Goal: Communication & Community: Answer question/provide support

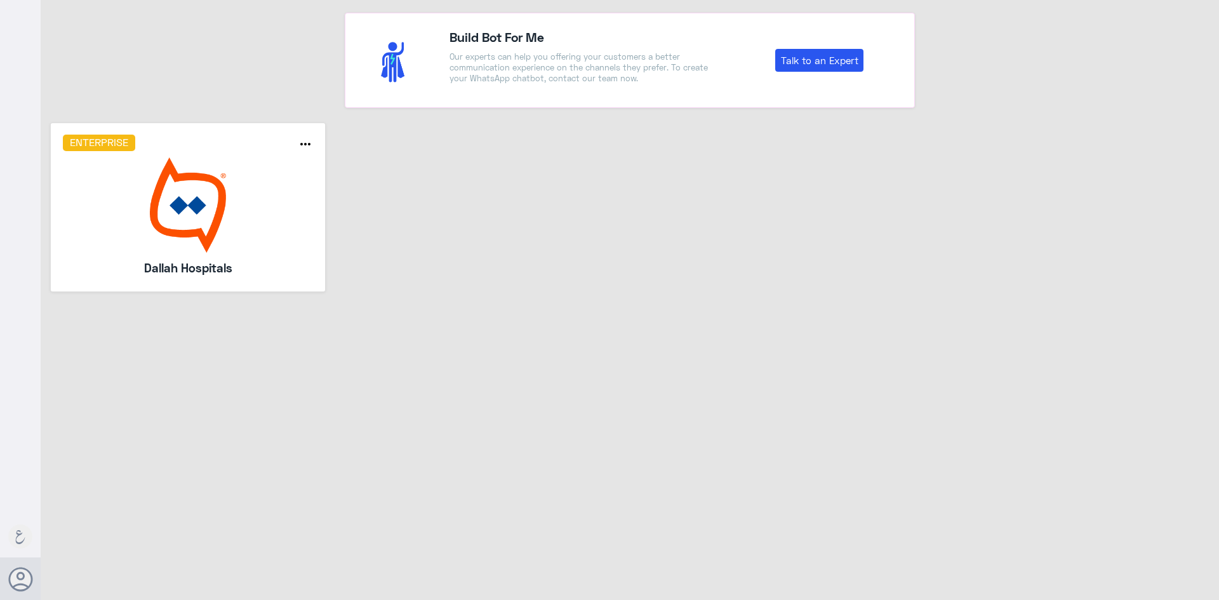
click at [186, 246] on img at bounding box center [188, 204] width 251 height 95
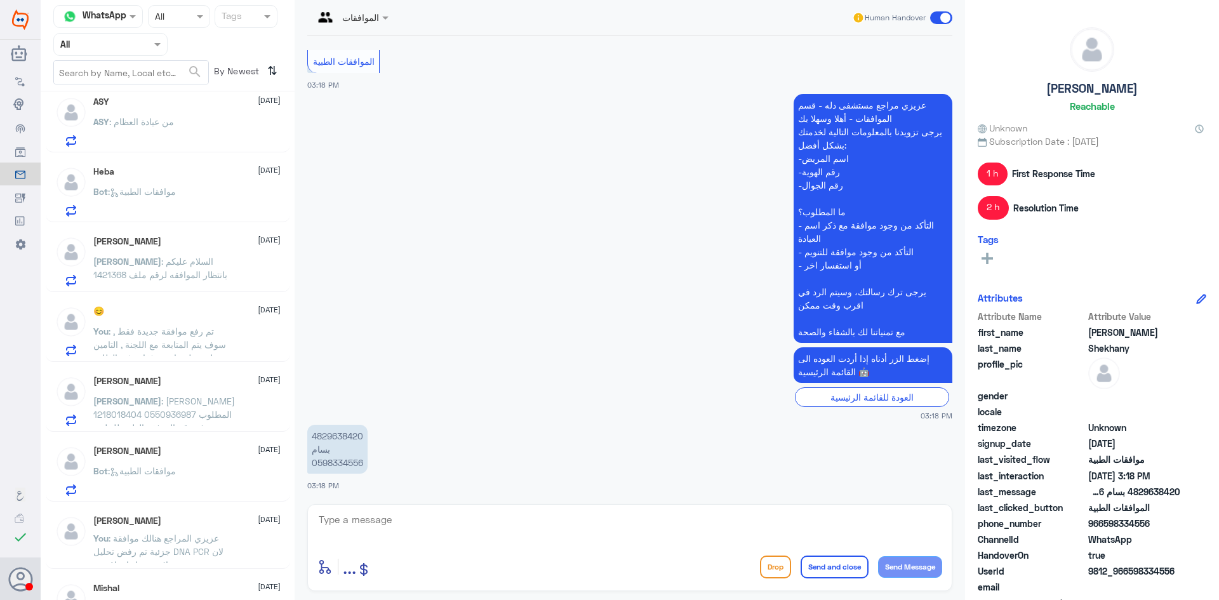
scroll to position [324, 0]
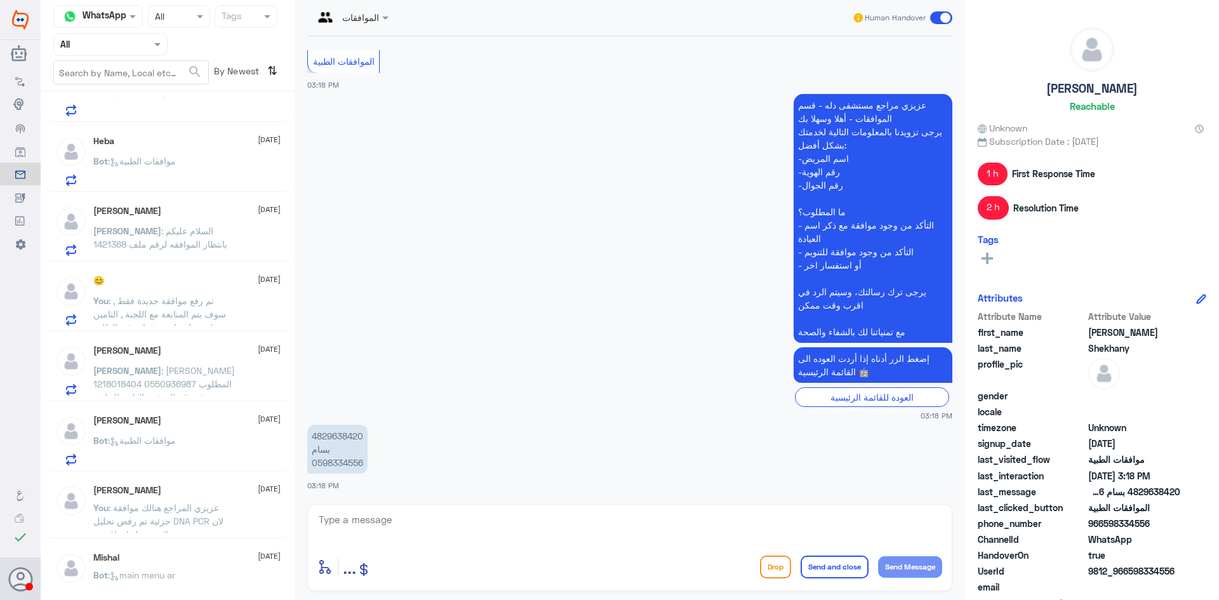
click at [128, 37] on input "text" at bounding box center [95, 44] width 70 height 15
click at [117, 149] on div "Your Team" at bounding box center [110, 158] width 114 height 29
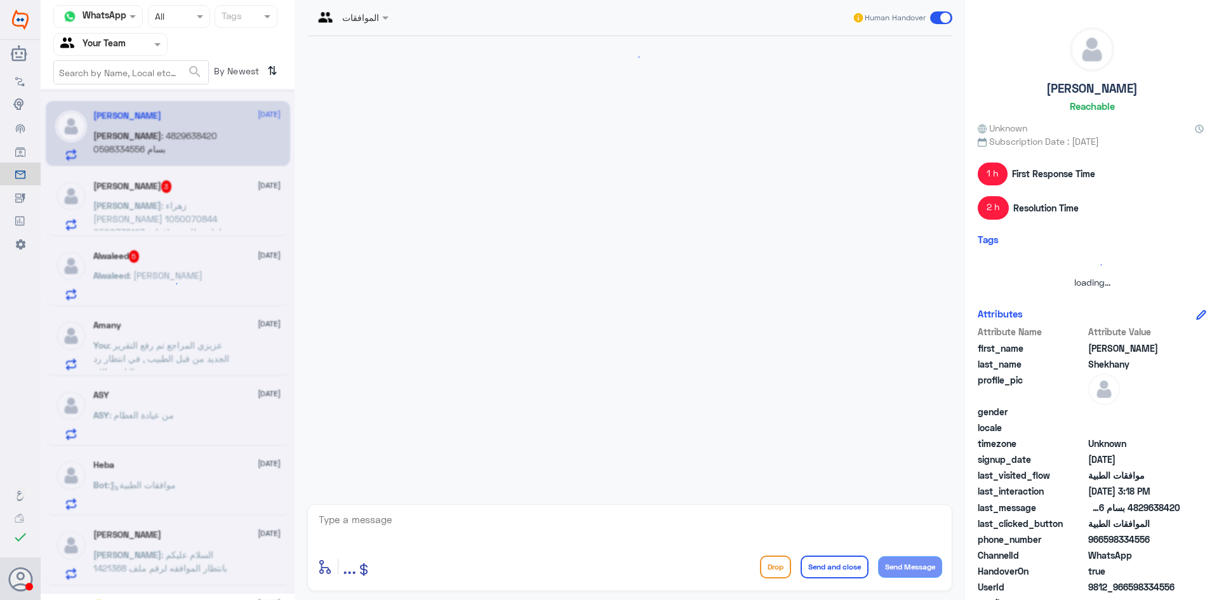
scroll to position [999, 0]
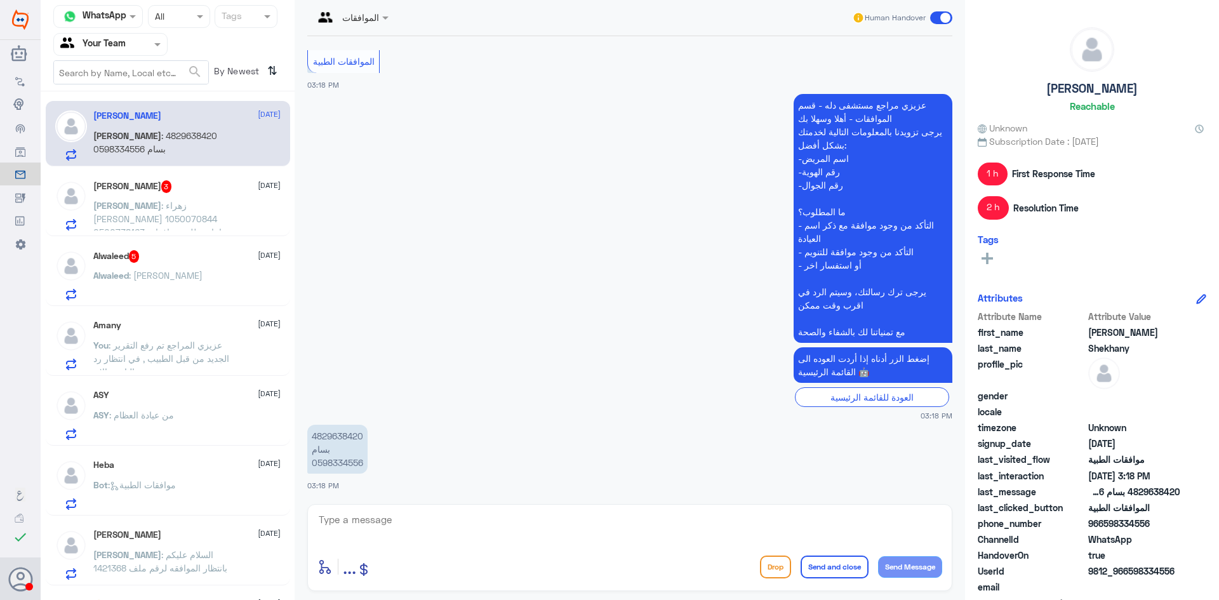
click at [140, 39] on div at bounding box center [110, 44] width 113 height 15
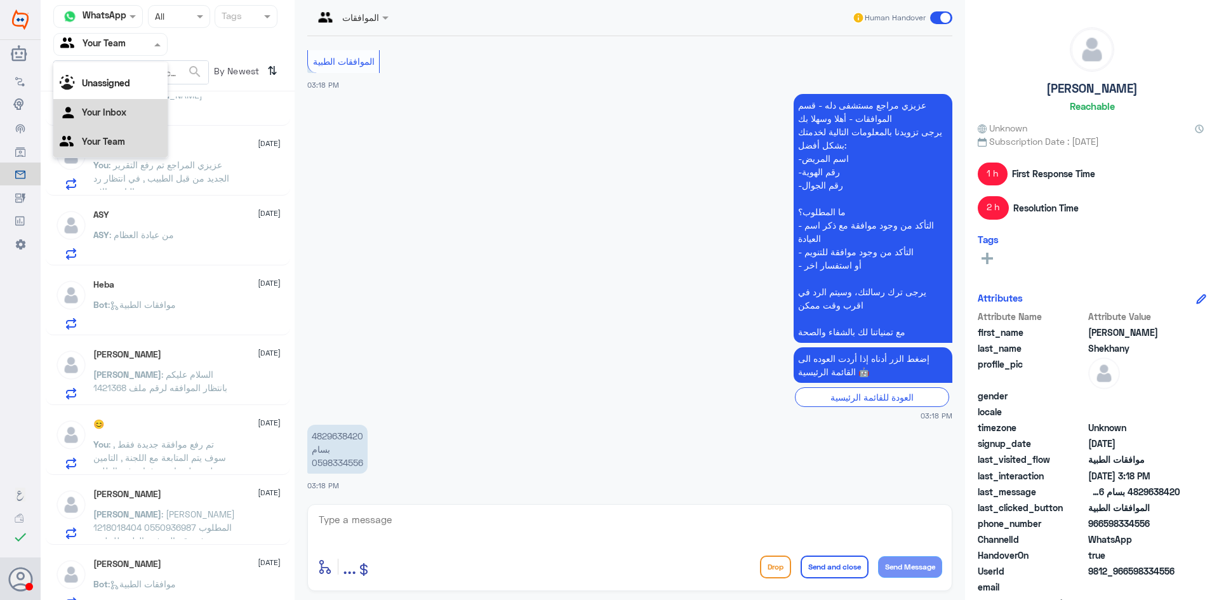
scroll to position [195, 0]
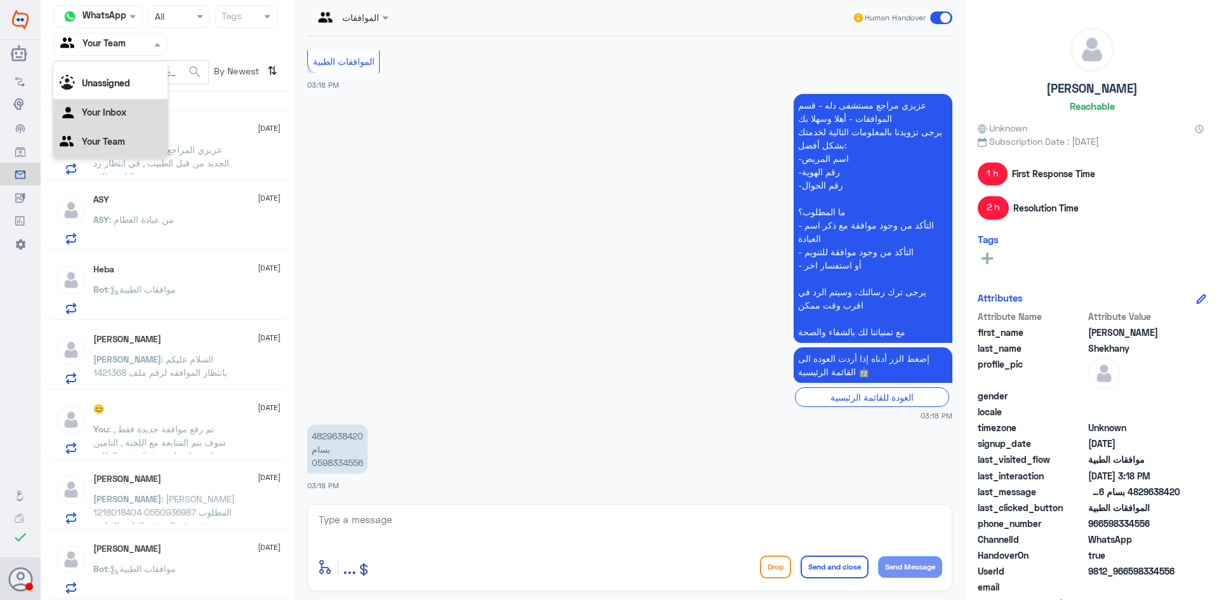
click at [134, 108] on div "Your Inbox" at bounding box center [110, 113] width 114 height 29
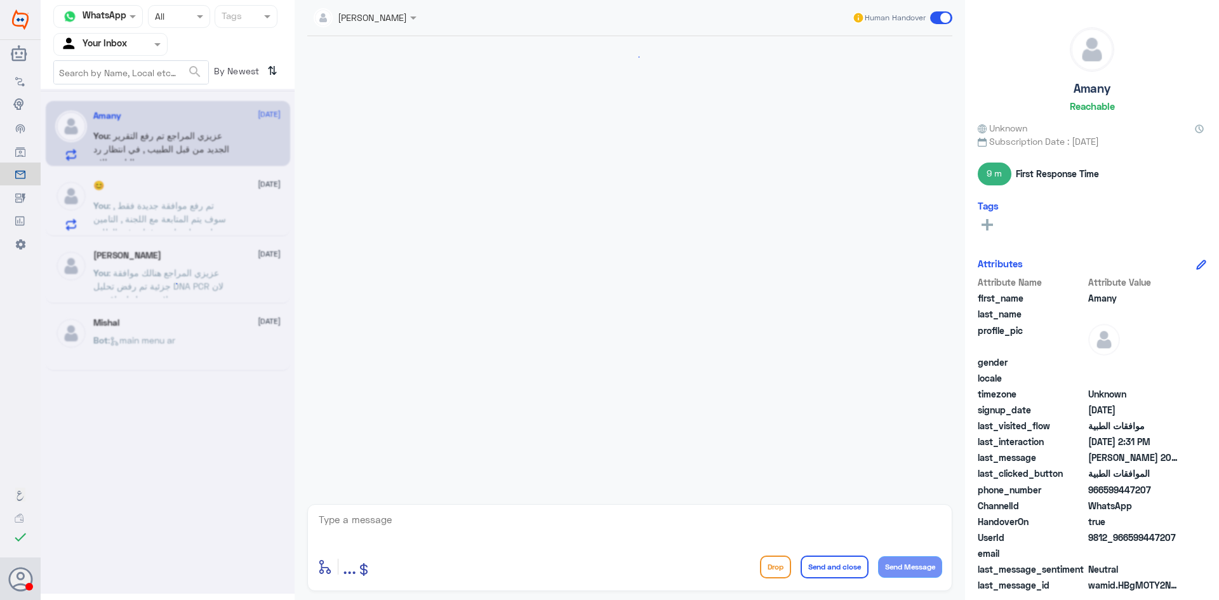
scroll to position [1118, 0]
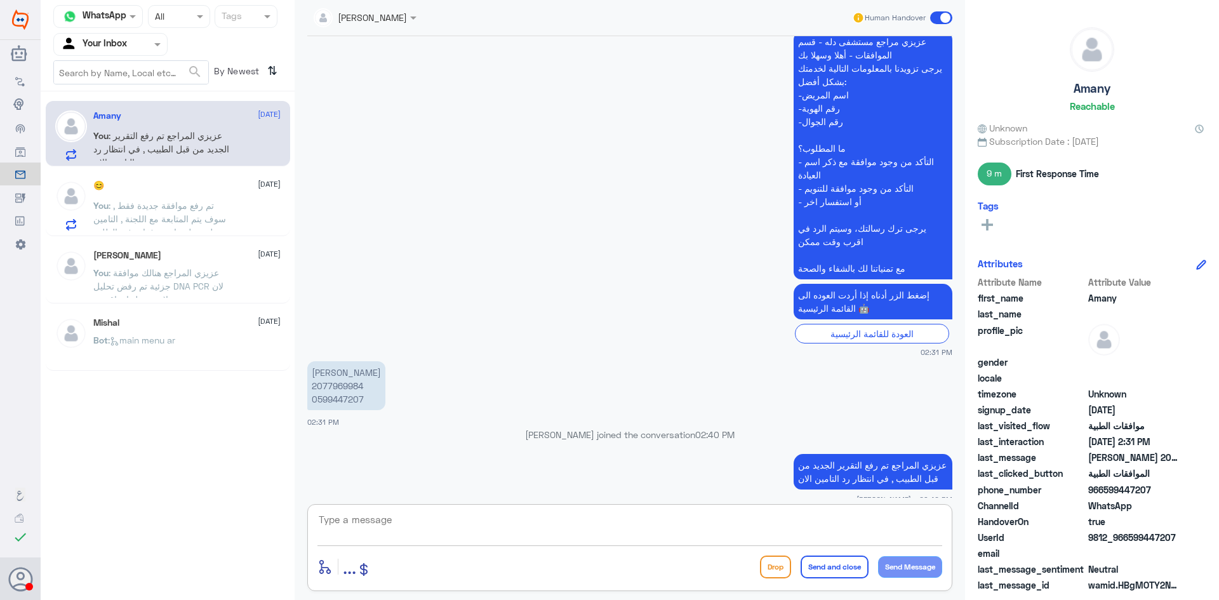
click at [399, 523] on textarea at bounding box center [629, 526] width 625 height 31
type textarea "عزيزي المراجع ارجوا التواصل مع التامين , تم الرفض مرة اخرى انه لا يوجد دواعي طب…"
click at [837, 562] on button "Send and close" at bounding box center [834, 566] width 68 height 23
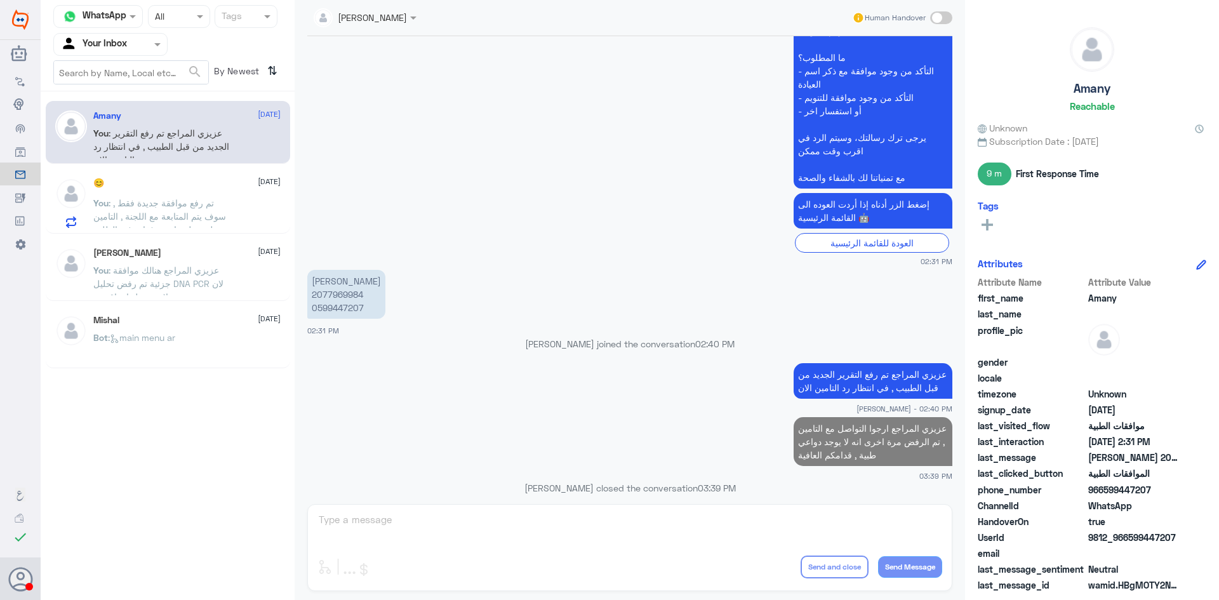
click at [205, 216] on span ": تم رفع موافقة جديدة فقط , سوف يتم المتابعة مع اللجنة , التامين لم تصلهم اي مر…" at bounding box center [159, 222] width 133 height 51
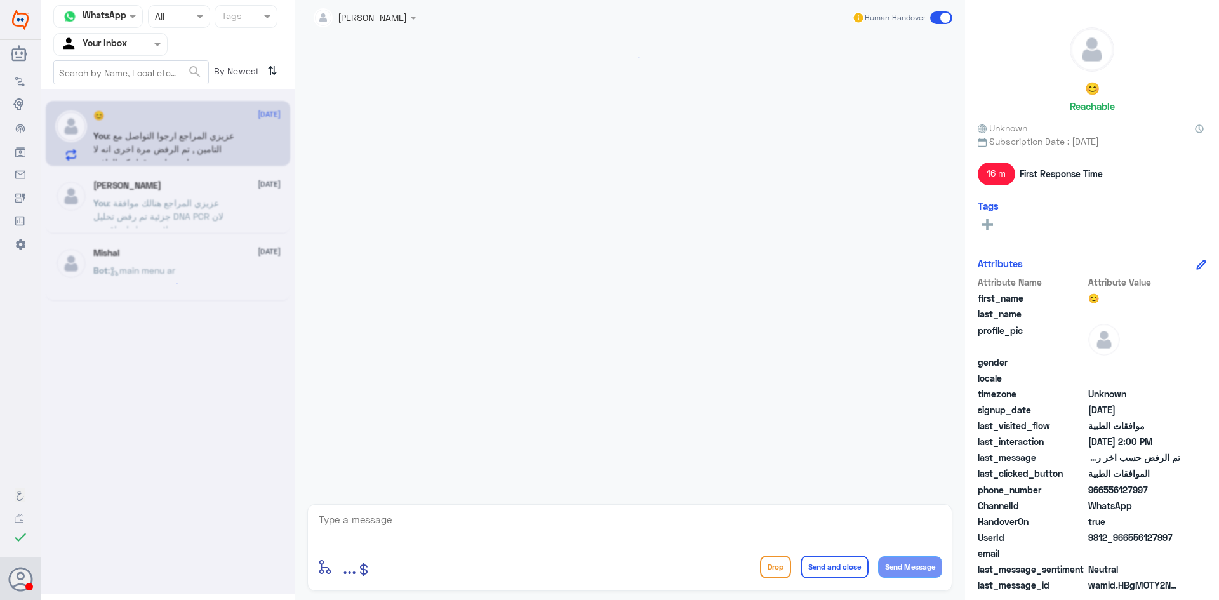
scroll to position [1072, 0]
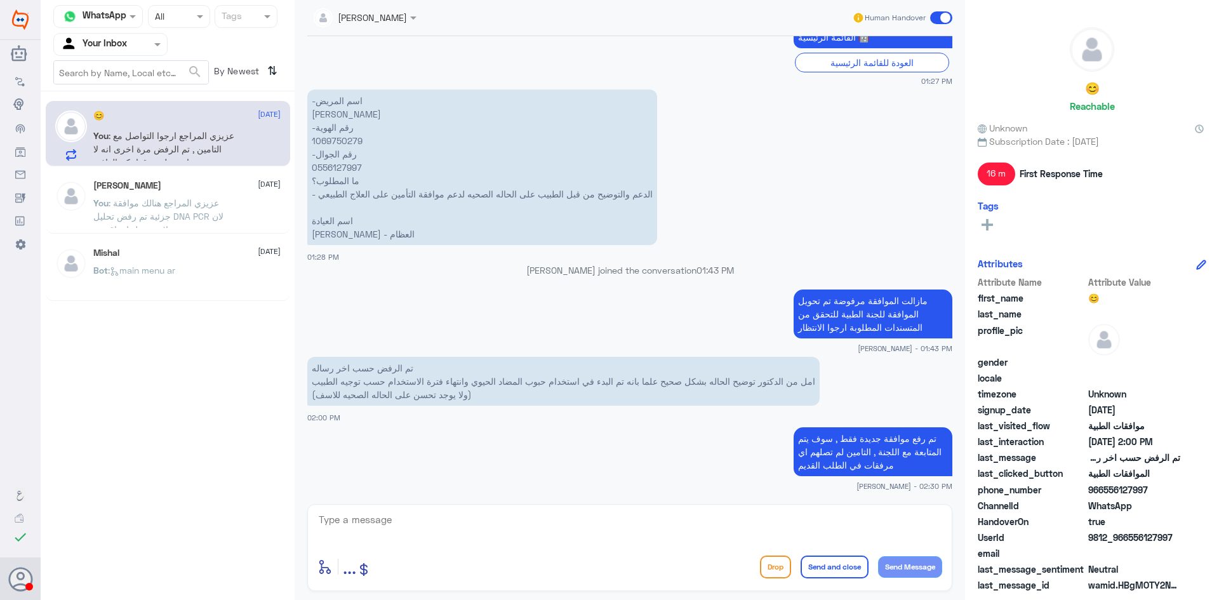
click at [172, 206] on span ": عزيزي المراجع هنالك موافقة جزئية تم رفض تحليل DNA PCR لان لايوجد عليها تعاقد …" at bounding box center [163, 235] width 140 height 77
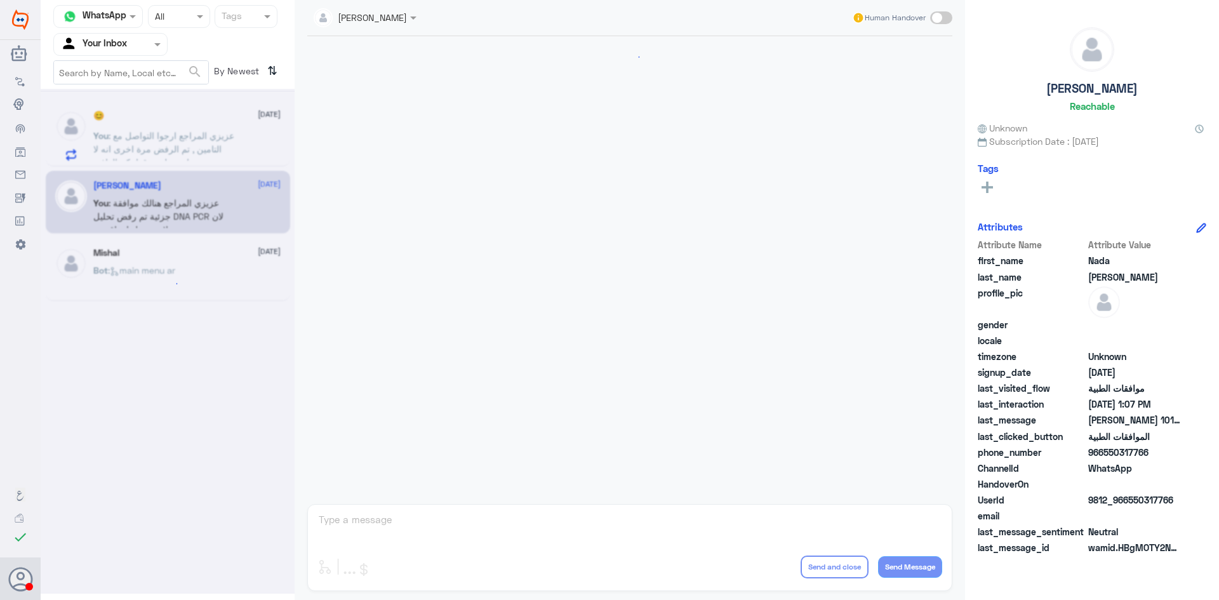
scroll to position [539, 0]
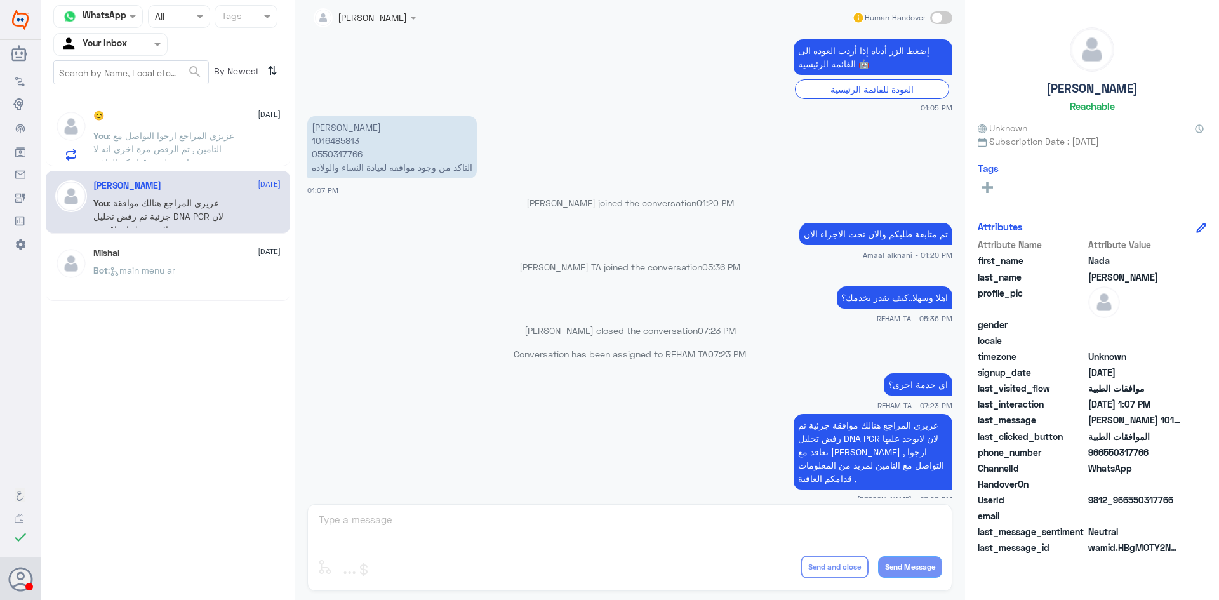
click at [200, 137] on span ": عزيزي المراجع ارجوا التواصل مع التامين , تم الرفض مرة اخرى انه لا يوجد دواعي …" at bounding box center [163, 148] width 141 height 37
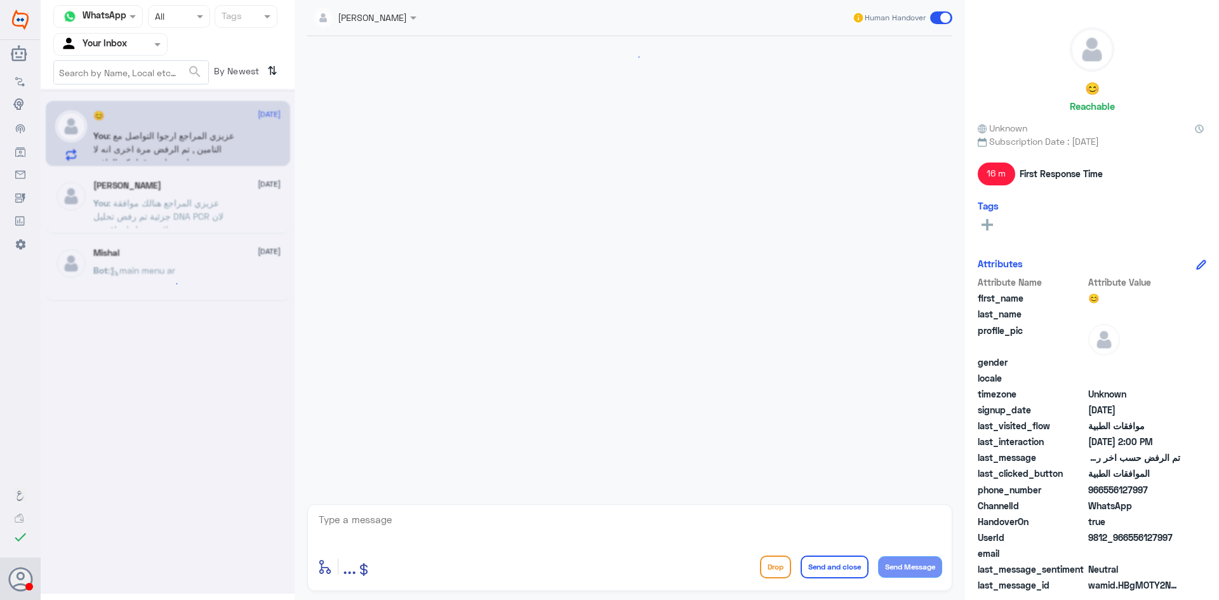
scroll to position [1072, 0]
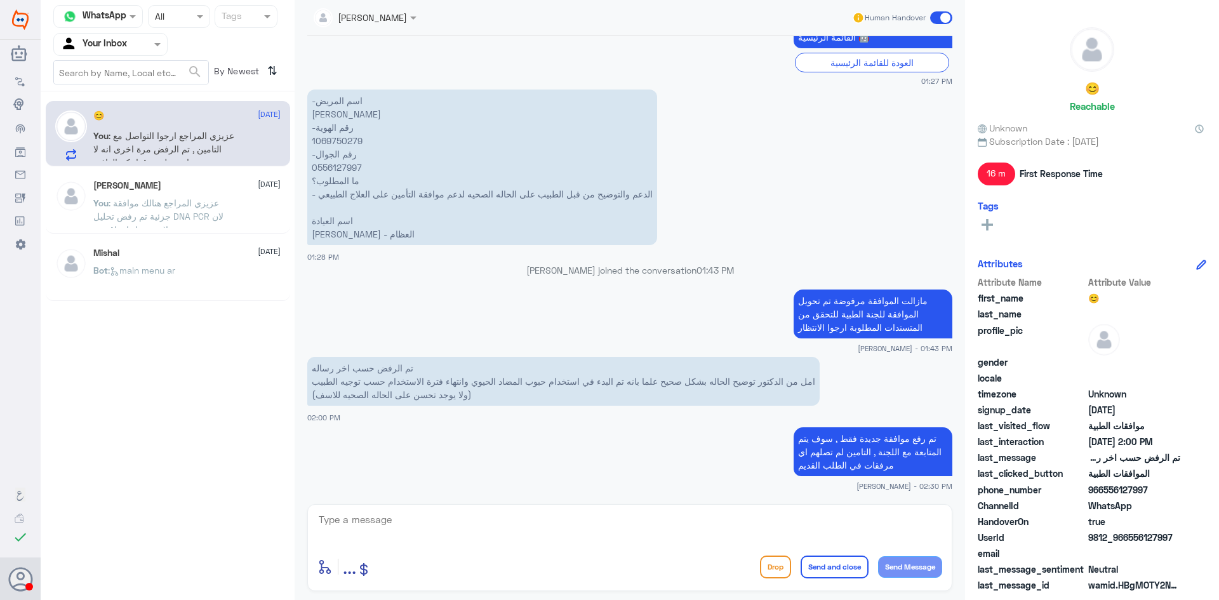
click at [327, 144] on p "-اسم المريض [PERSON_NAME] -رقم الهوية 1069750279 -رقم الجوال 0556127997 ما المط…" at bounding box center [482, 167] width 350 height 156
copy p "1069750279"
click at [114, 31] on nav "Channel WhatsApp Status × All Tags Agent Filter Your Inbox search By Newest ⇅" at bounding box center [168, 48] width 254 height 86
click at [114, 40] on input "text" at bounding box center [95, 44] width 70 height 15
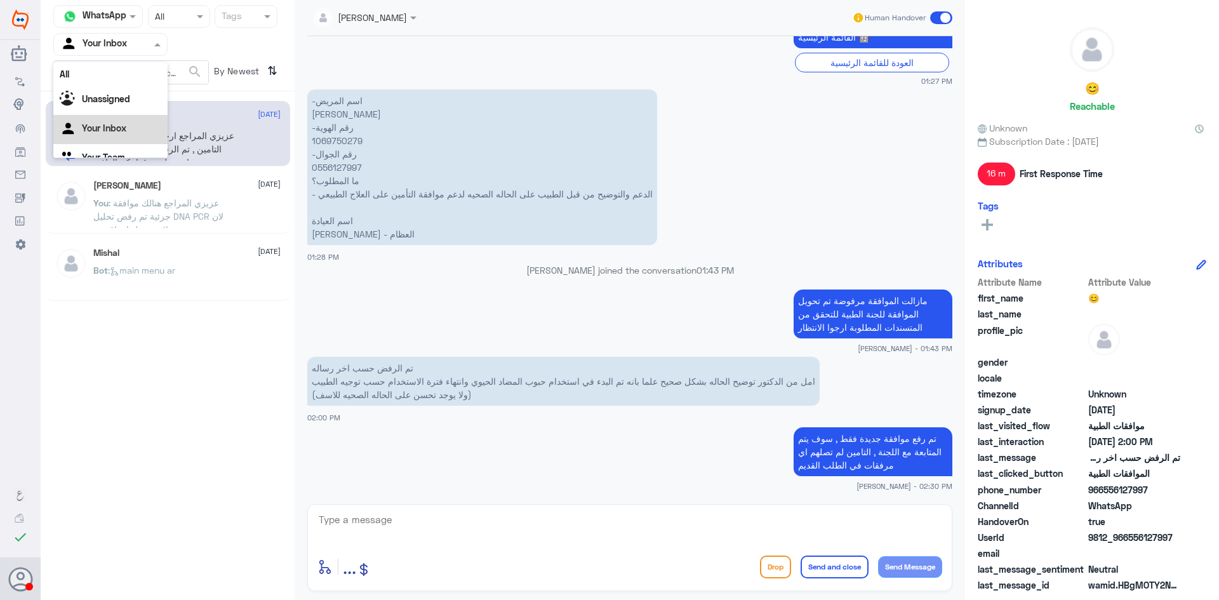
scroll to position [16, 0]
click at [117, 140] on Team "Your Team" at bounding box center [103, 141] width 43 height 11
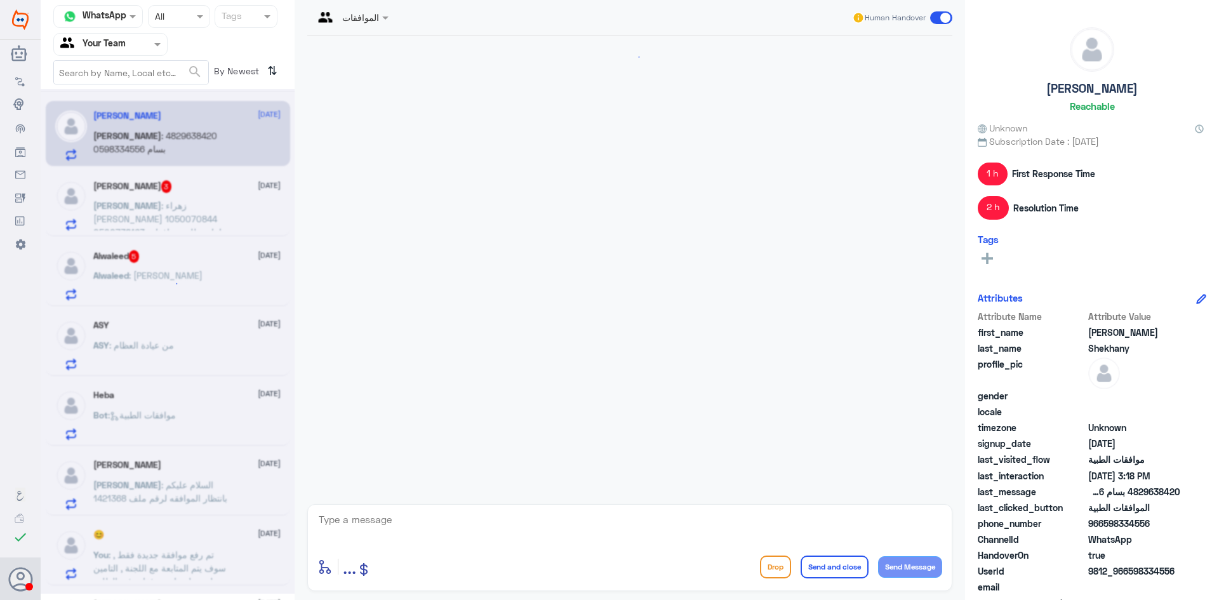
scroll to position [999, 0]
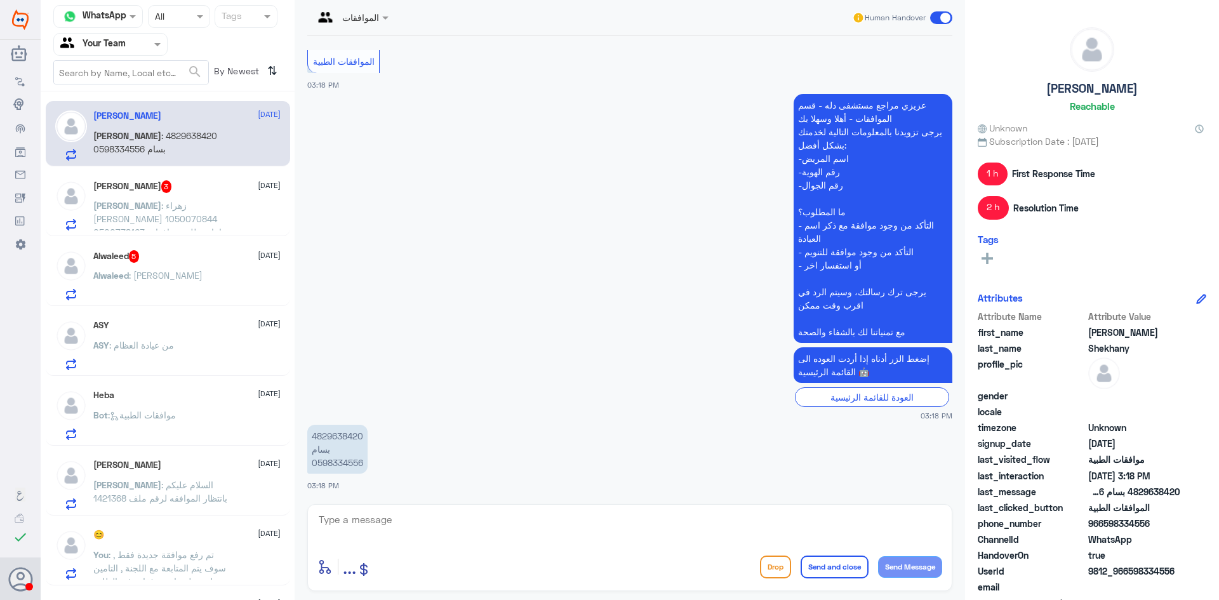
click at [163, 209] on span ": زهراء [PERSON_NAME] 1050070844 0500738163 اعادة طلب موافقات طلبات الأشعة المر…" at bounding box center [157, 232] width 128 height 64
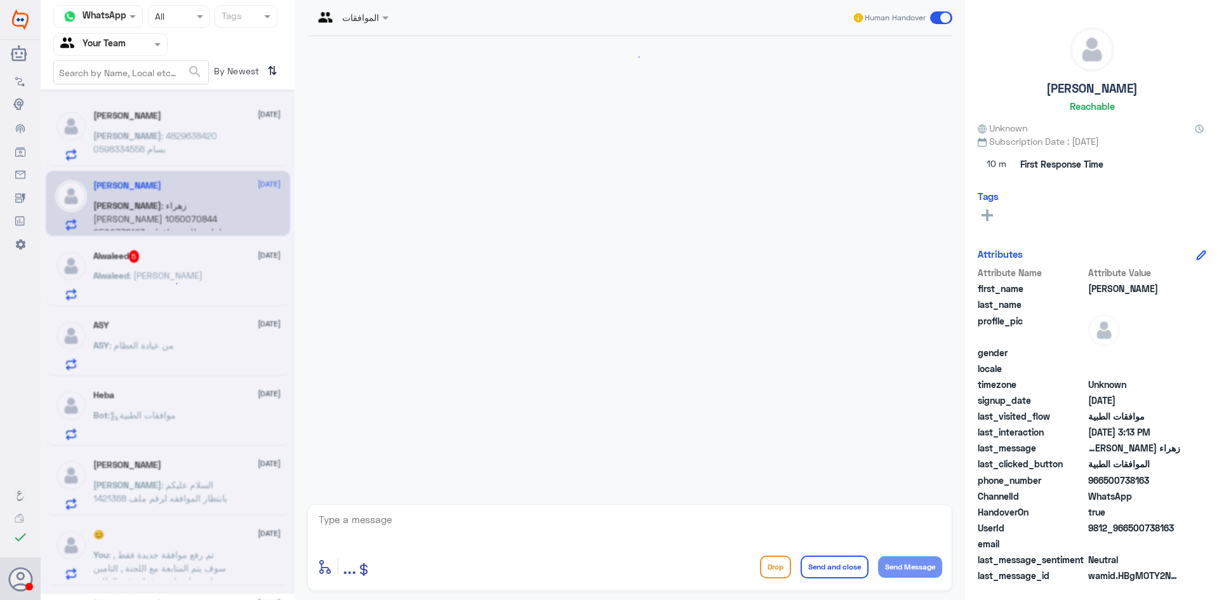
scroll to position [244, 0]
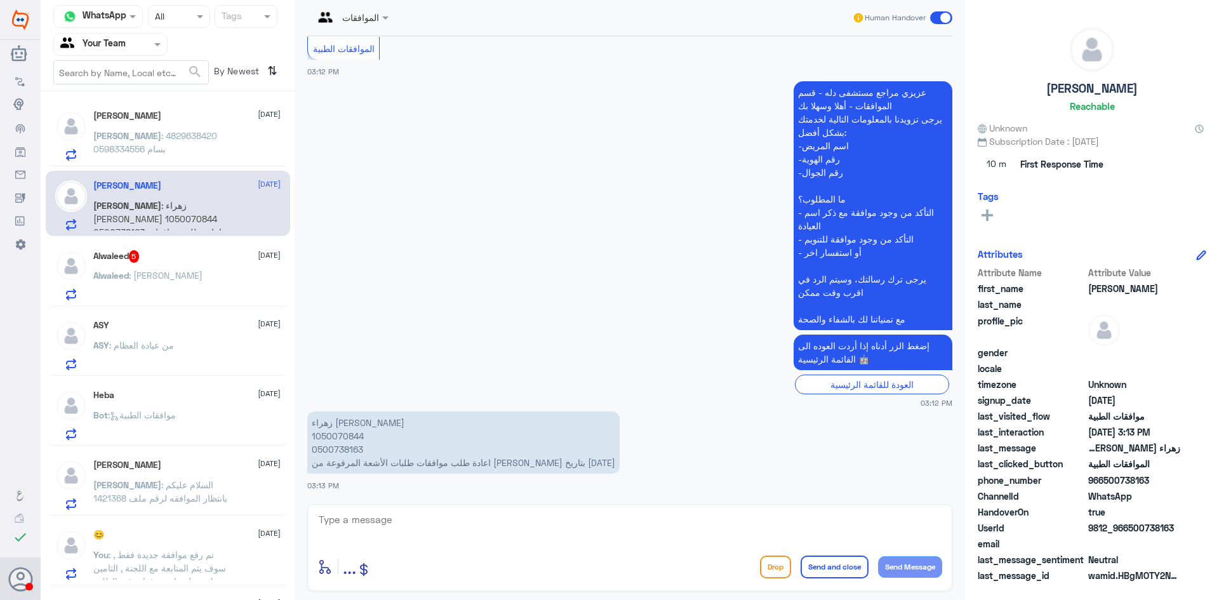
click at [334, 436] on p "زهراء [PERSON_NAME] 1050070844 0500738163 اعادة طلب موافقات طلبات الأشعة المرفو…" at bounding box center [463, 442] width 312 height 62
click at [335, 438] on p "زهراء [PERSON_NAME] 1050070844 0500738163 اعادة طلب موافقات طلبات الأشعة المرفو…" at bounding box center [463, 442] width 312 height 62
copy p "1050070844"
click at [189, 276] on div "Alwaleed : [PERSON_NAME]" at bounding box center [186, 286] width 187 height 29
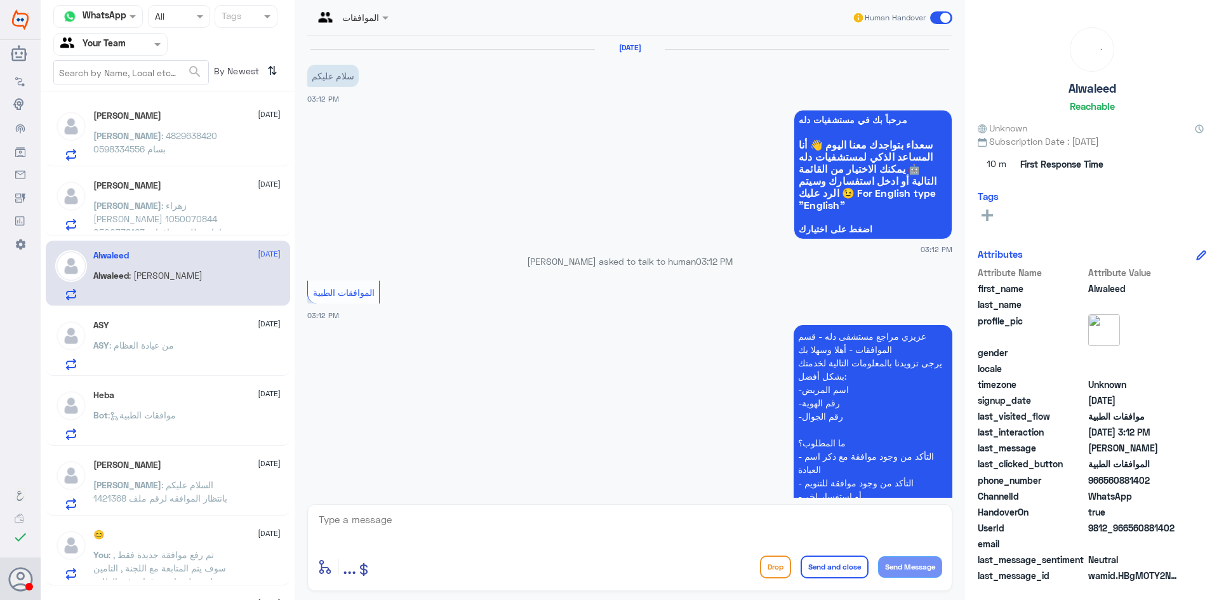
scroll to position [291, 0]
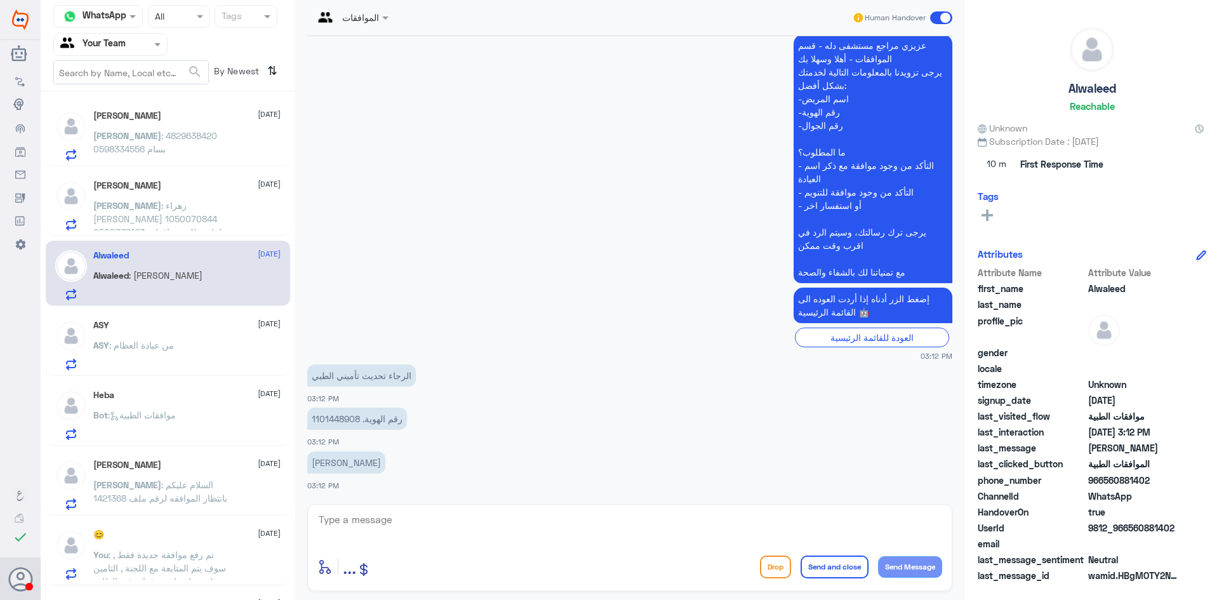
click at [174, 346] on span ": من عيادة العظام" at bounding box center [141, 345] width 65 height 11
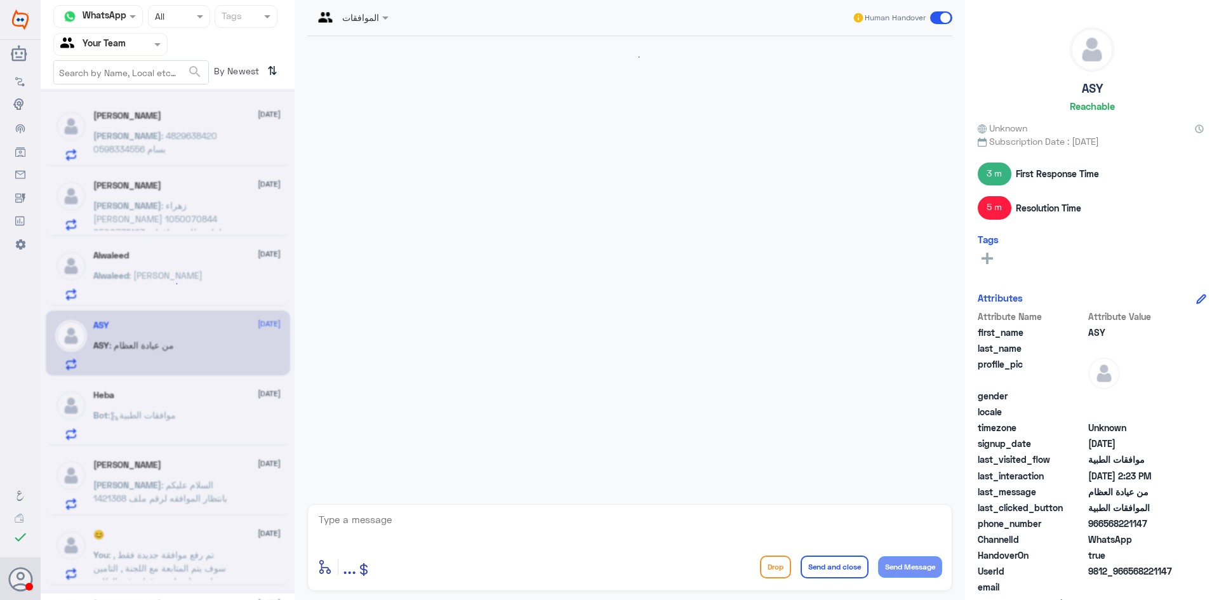
scroll to position [1170, 0]
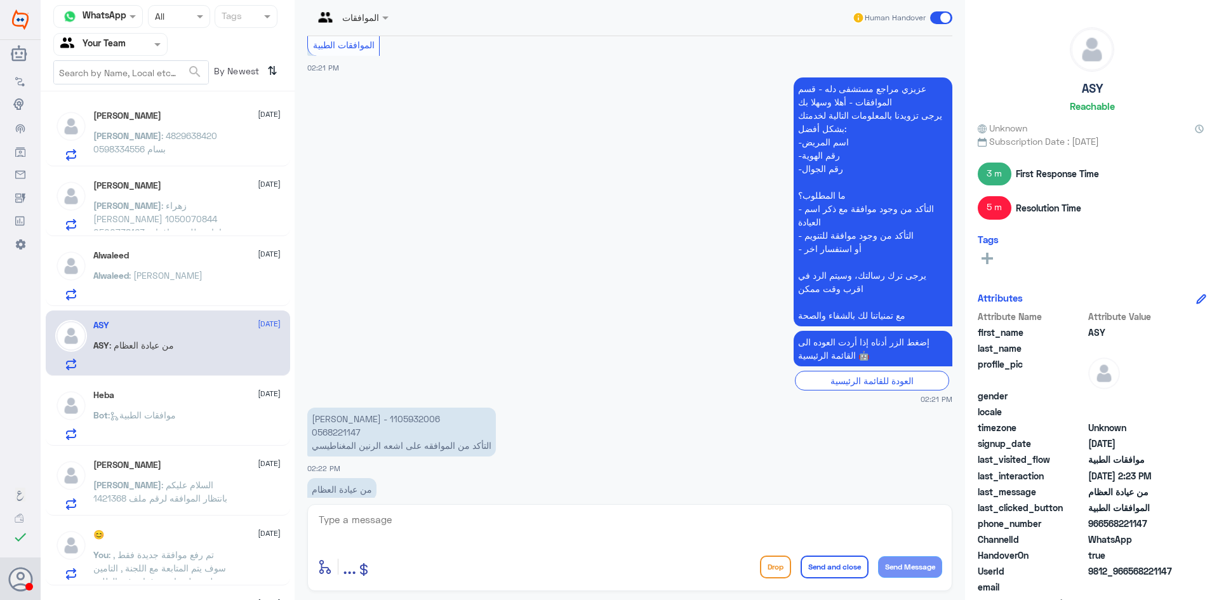
click at [343, 407] on p "[PERSON_NAME] - 1105932006 0568221147 التأكد من الموافقه على اشعه الرنين المغنا…" at bounding box center [401, 431] width 189 height 49
copy p "1105932006"
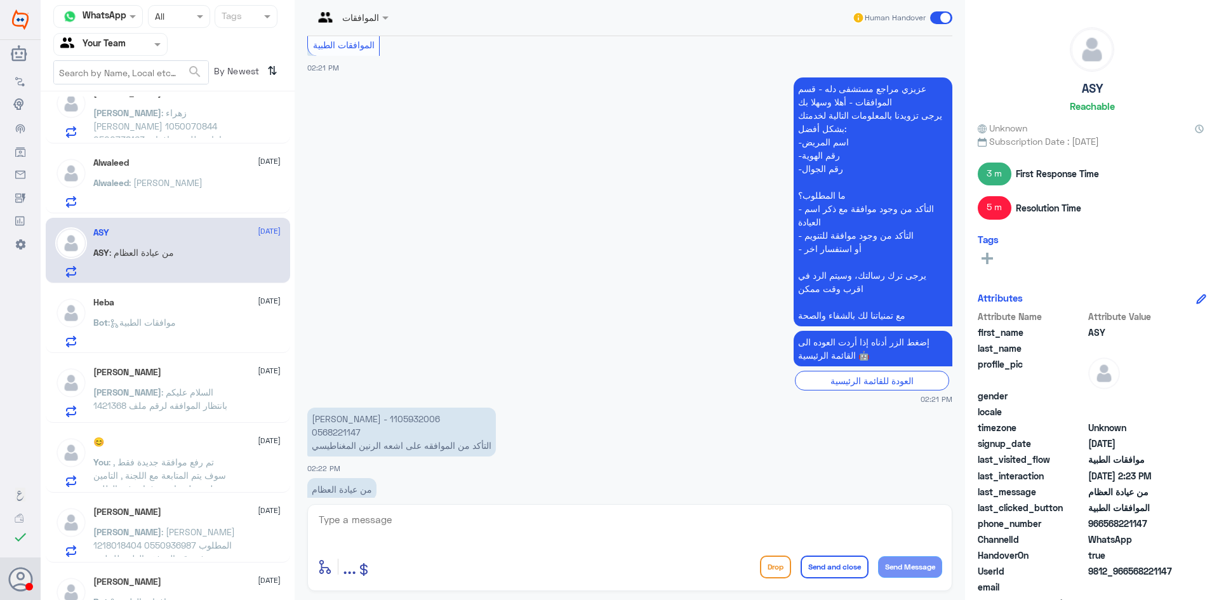
scroll to position [62, 0]
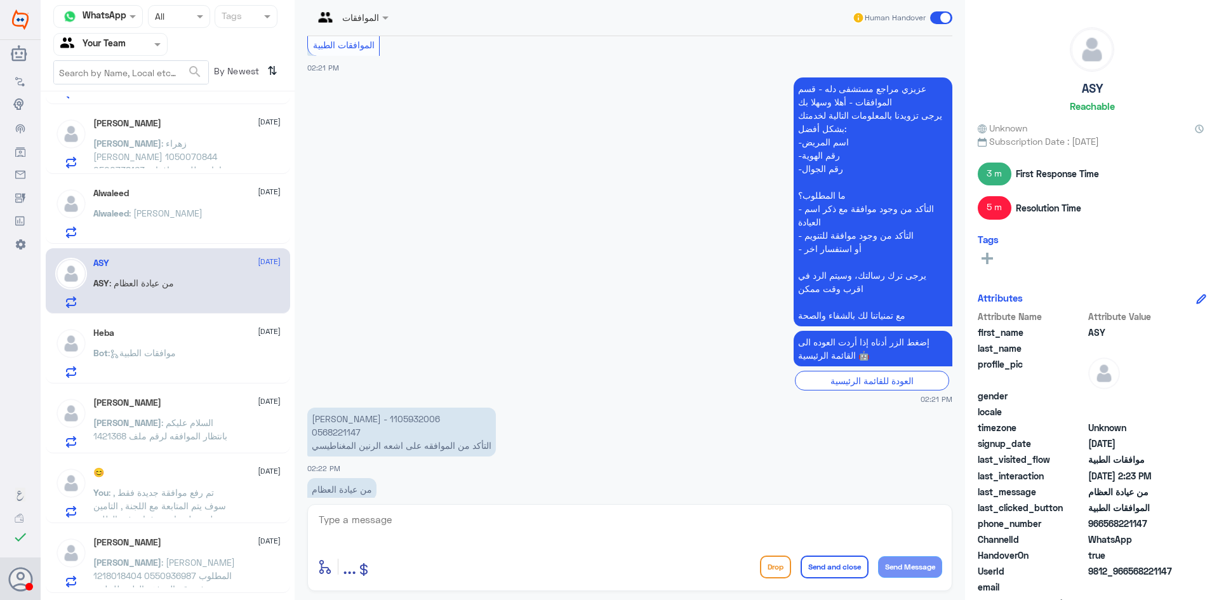
click at [190, 341] on div "Heba [DATE] Bot : موافقات الطبية" at bounding box center [186, 353] width 187 height 50
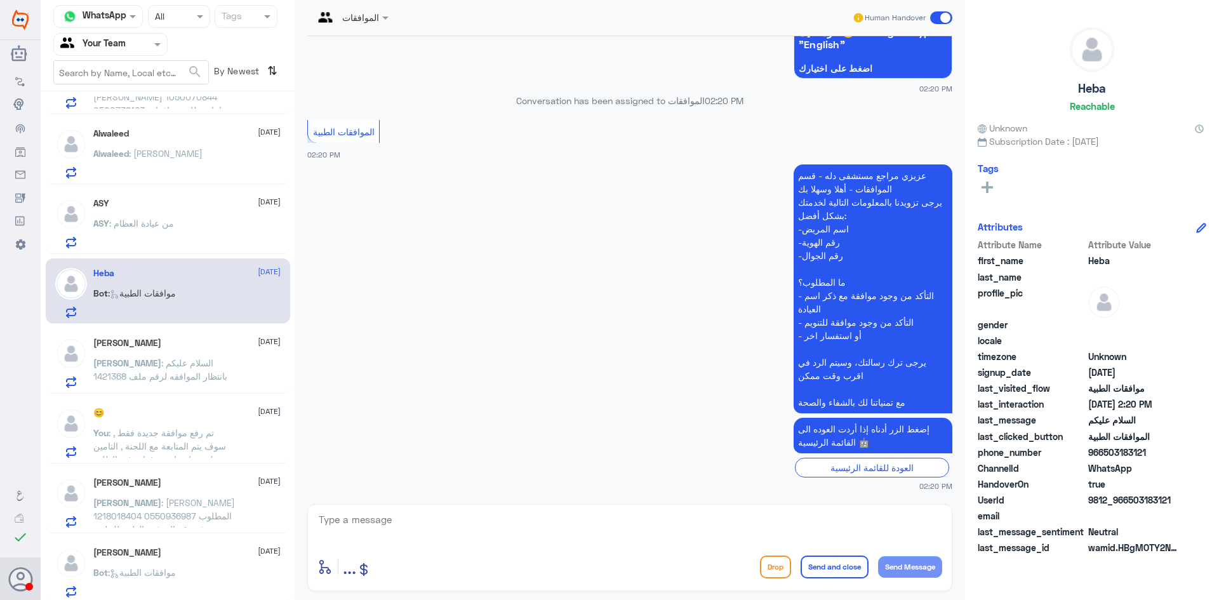
scroll to position [126, 0]
click at [195, 414] on div "😊 [DATE] You : تم رفع موافقة جديدة فقط , سوف يتم المتابعة مع اللجنة , التامين ل…" at bounding box center [186, 429] width 187 height 50
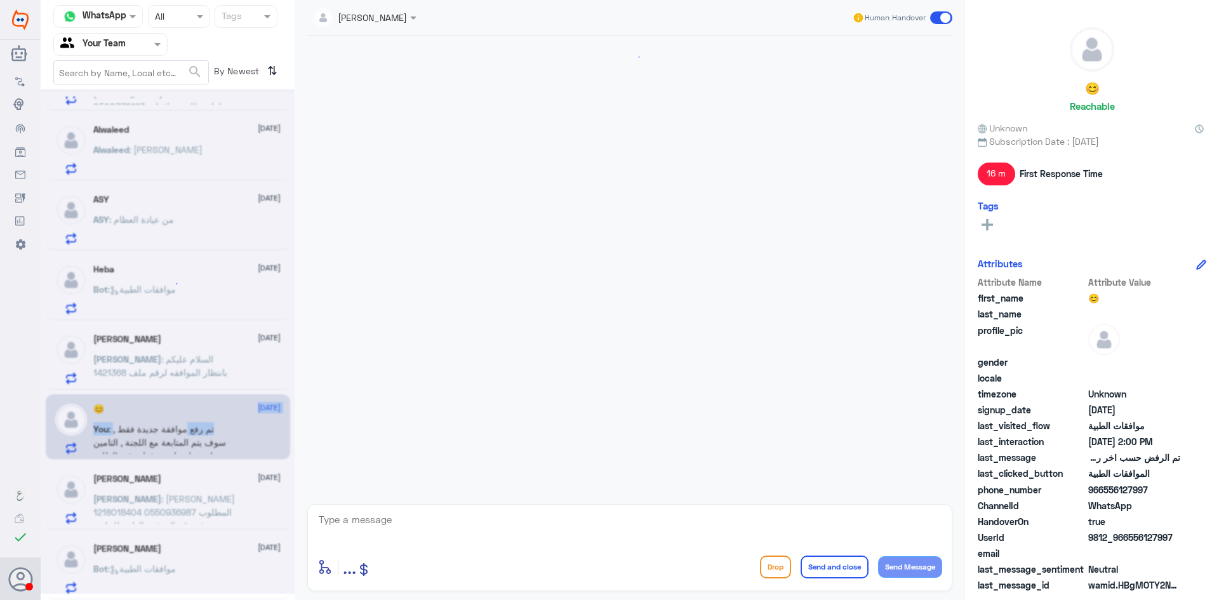
scroll to position [1072, 0]
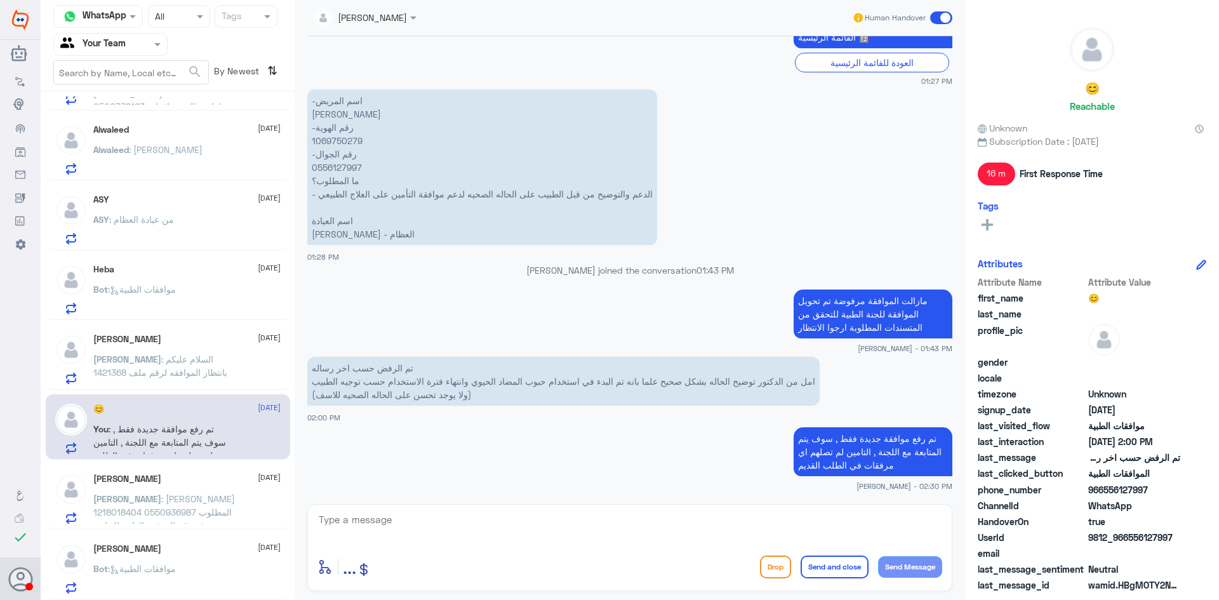
click at [185, 489] on div "[PERSON_NAME] [DATE] [PERSON_NAME] : [PERSON_NAME] 1218018404 0550936987 المطلو…" at bounding box center [186, 499] width 187 height 50
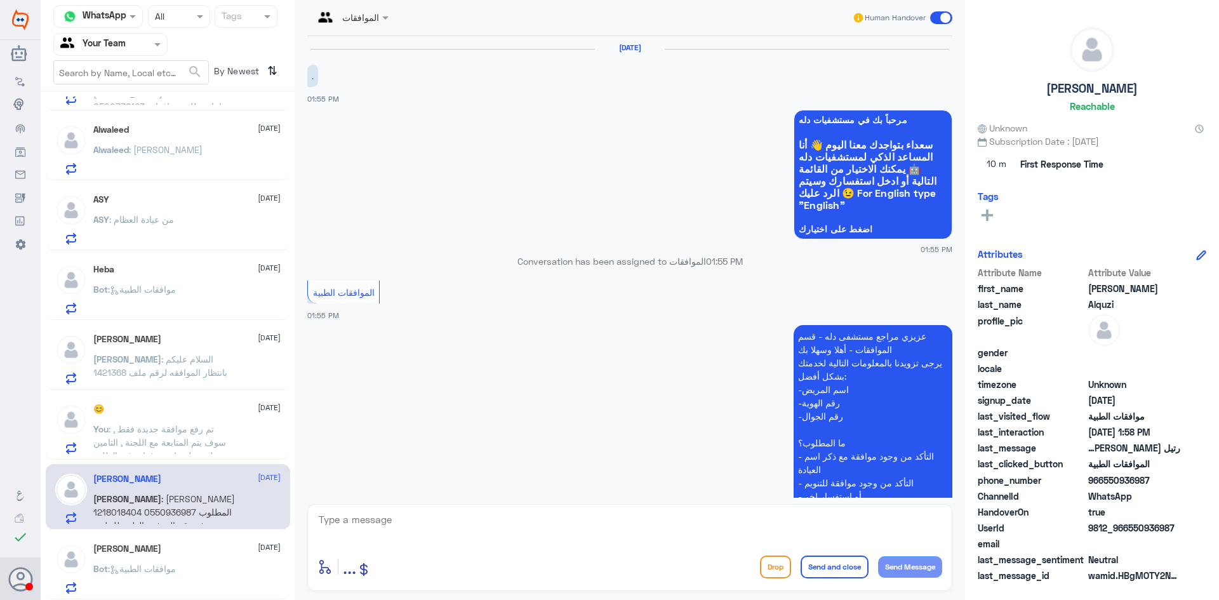
scroll to position [270, 0]
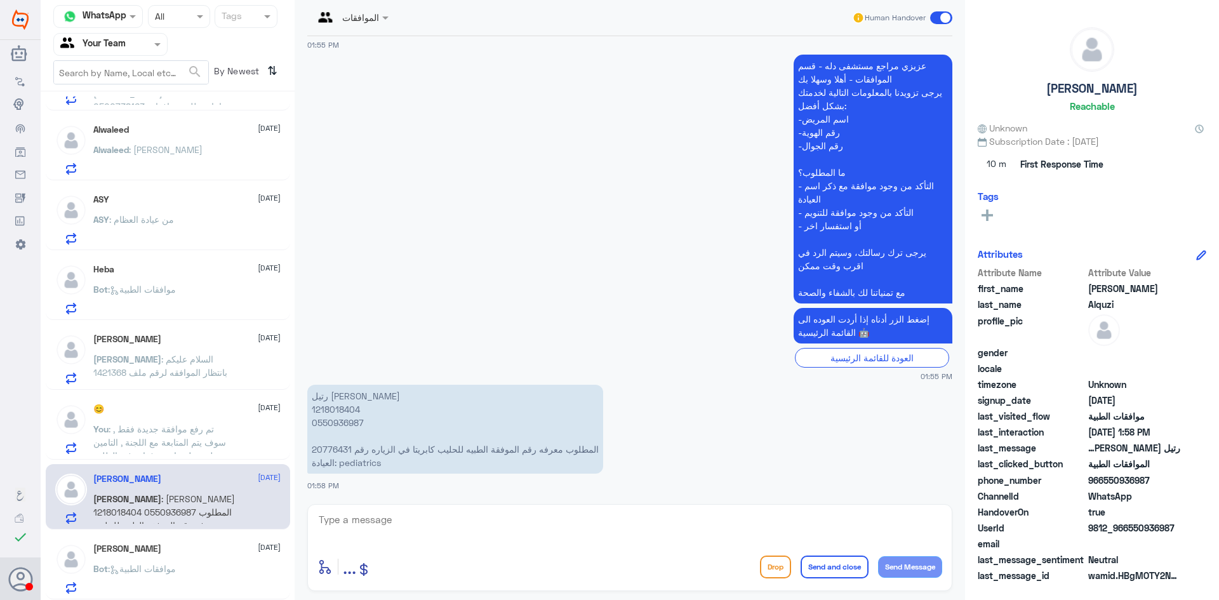
click at [326, 442] on p "رتيل [PERSON_NAME] 1218018404 0550936987 المطلوب معرفه رقم الموفقة الطبيه للحلي…" at bounding box center [455, 429] width 296 height 89
click at [325, 449] on p "رتيل [PERSON_NAME] 1218018404 0550936987 المطلوب معرفه رقم الموفقة الطبيه للحلي…" at bounding box center [455, 429] width 296 height 89
copy p "20776431"
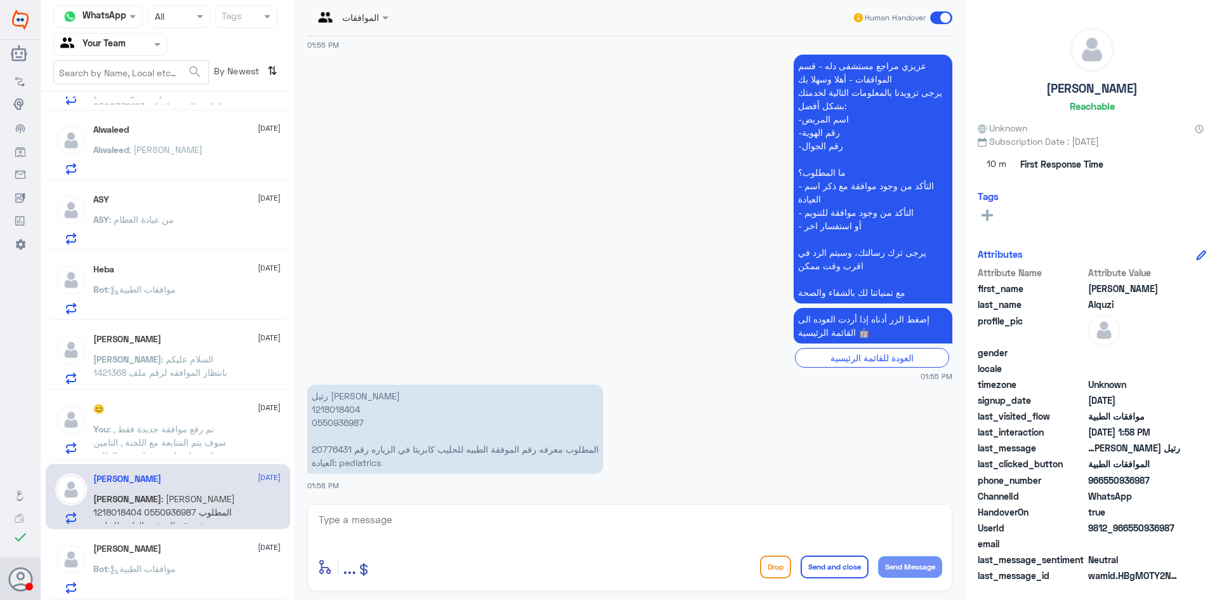
click at [350, 402] on p "رتيل [PERSON_NAME] 1218018404 0550936987 المطلوب معرفه رقم الموفقة الطبيه للحلي…" at bounding box center [455, 429] width 296 height 89
click at [345, 410] on p "رتيل [PERSON_NAME] 1218018404 0550936987 المطلوب معرفه رقم الموفقة الطبيه للحلي…" at bounding box center [455, 429] width 296 height 89
copy p "1218018404"
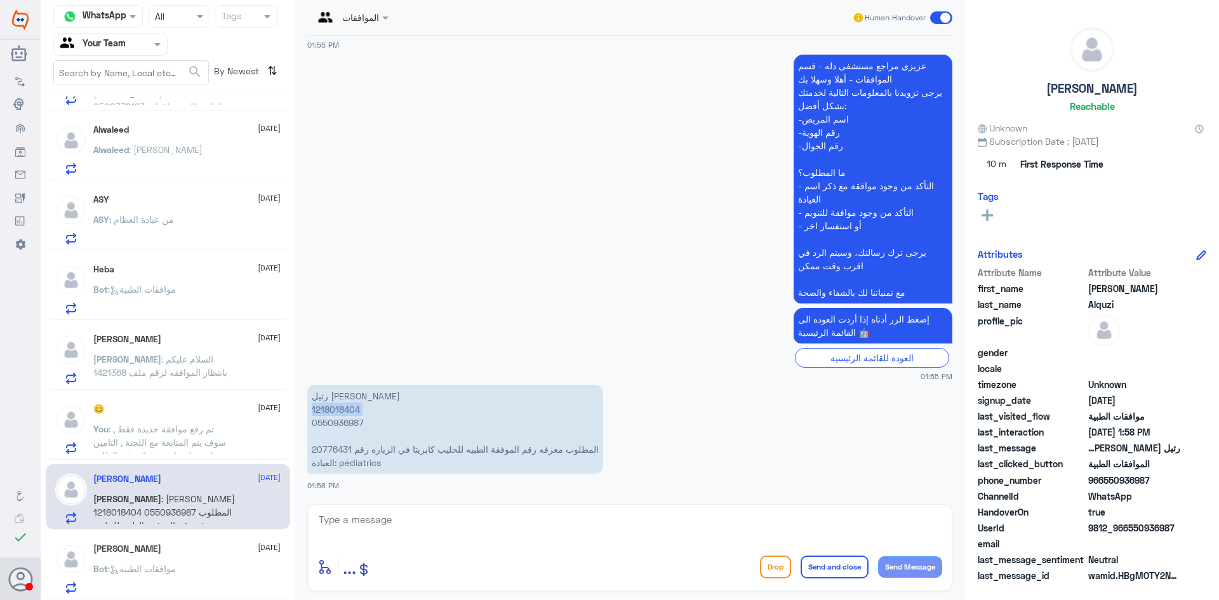
click at [345, 410] on p "رتيل [PERSON_NAME] 1218018404 0550936987 المطلوب معرفه رقم الموفقة الطبيه للحلي…" at bounding box center [455, 429] width 296 height 89
copy p "1218018404"
click at [480, 527] on textarea at bounding box center [629, 526] width 625 height 31
paste textarea "123531518"
type textarea "رقم الموافقة : 123531518"
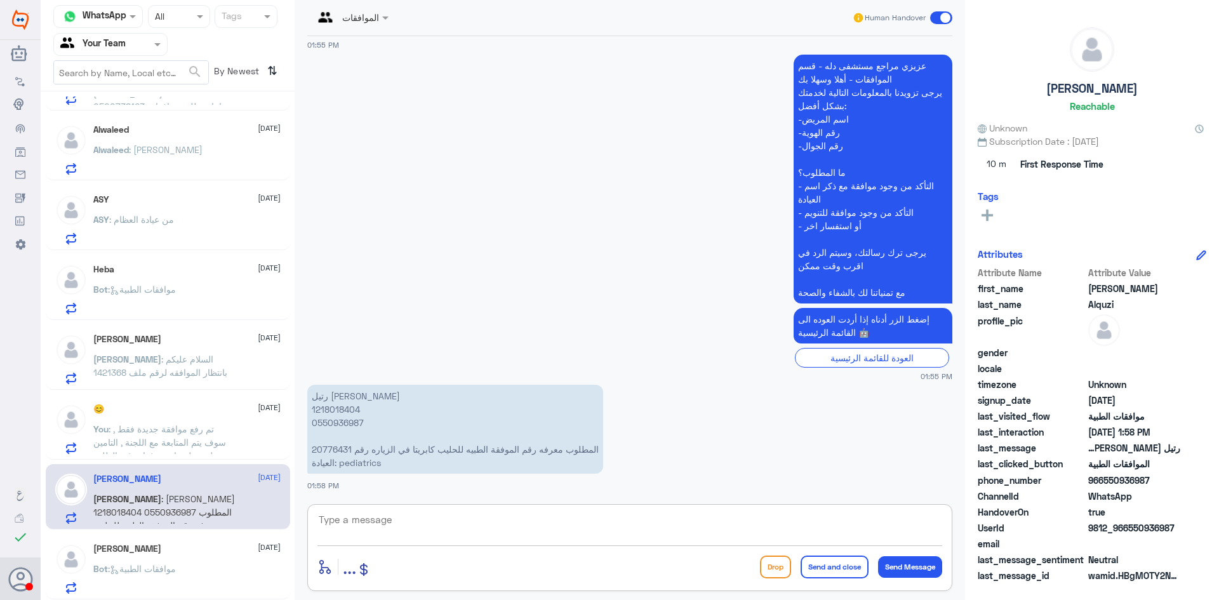
scroll to position [312, 0]
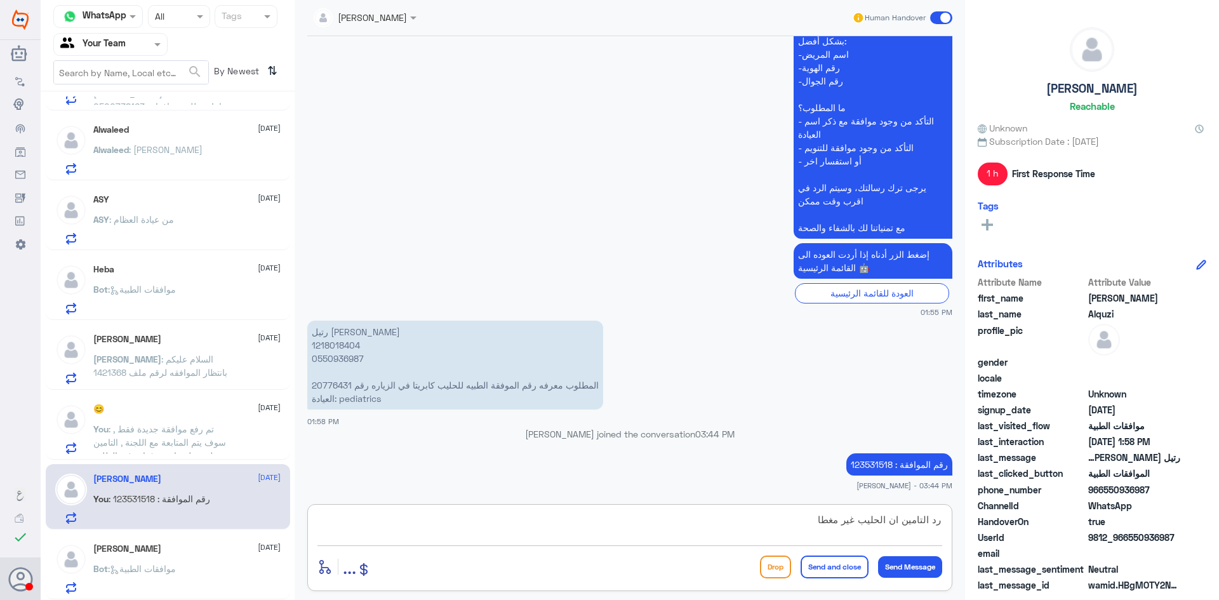
type textarea "رد التامين ان الحليب غير مغطاه"
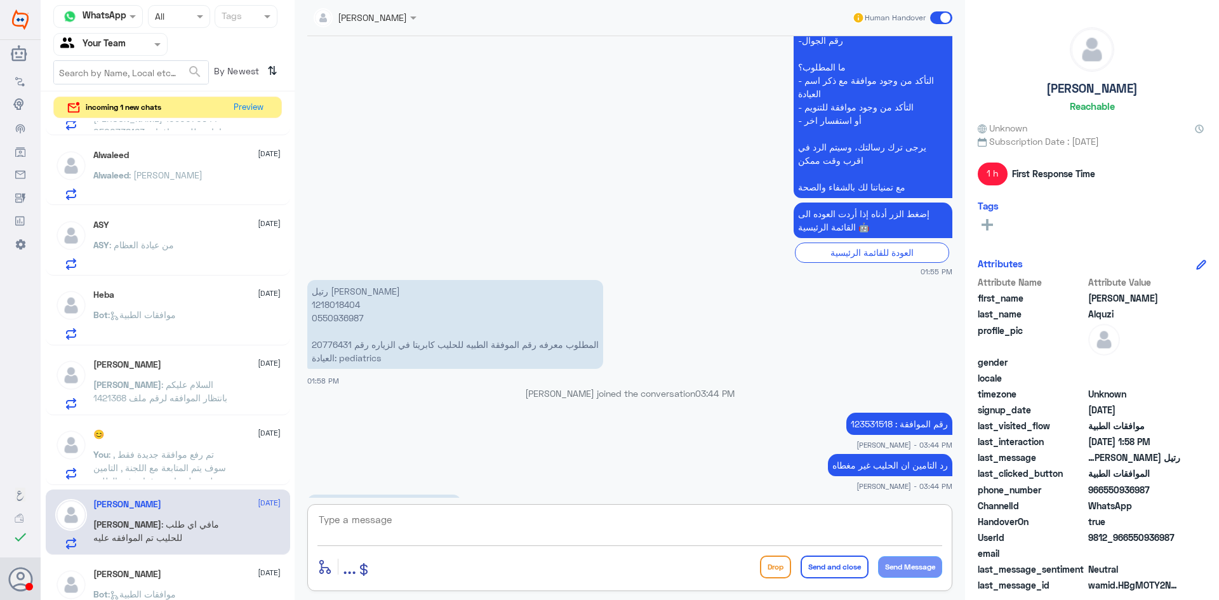
scroll to position [395, 0]
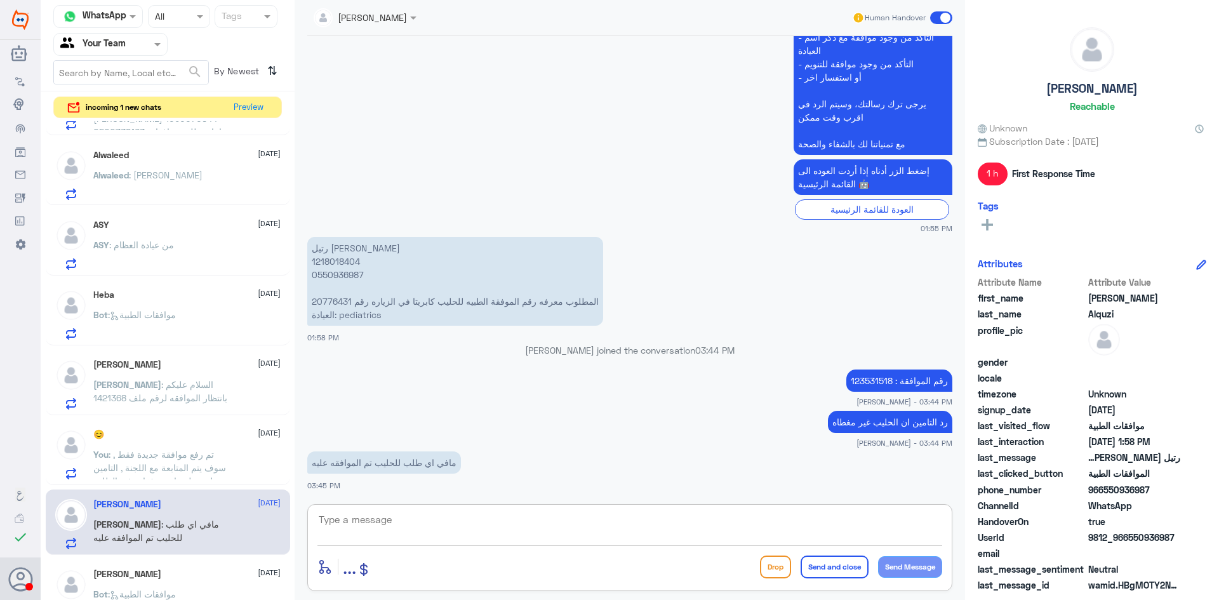
click at [417, 517] on textarea at bounding box center [629, 526] width 625 height 31
click at [432, 517] on textarea at bounding box center [629, 526] width 625 height 31
type textarea "سوف يتم التحقق مرة اخرى"
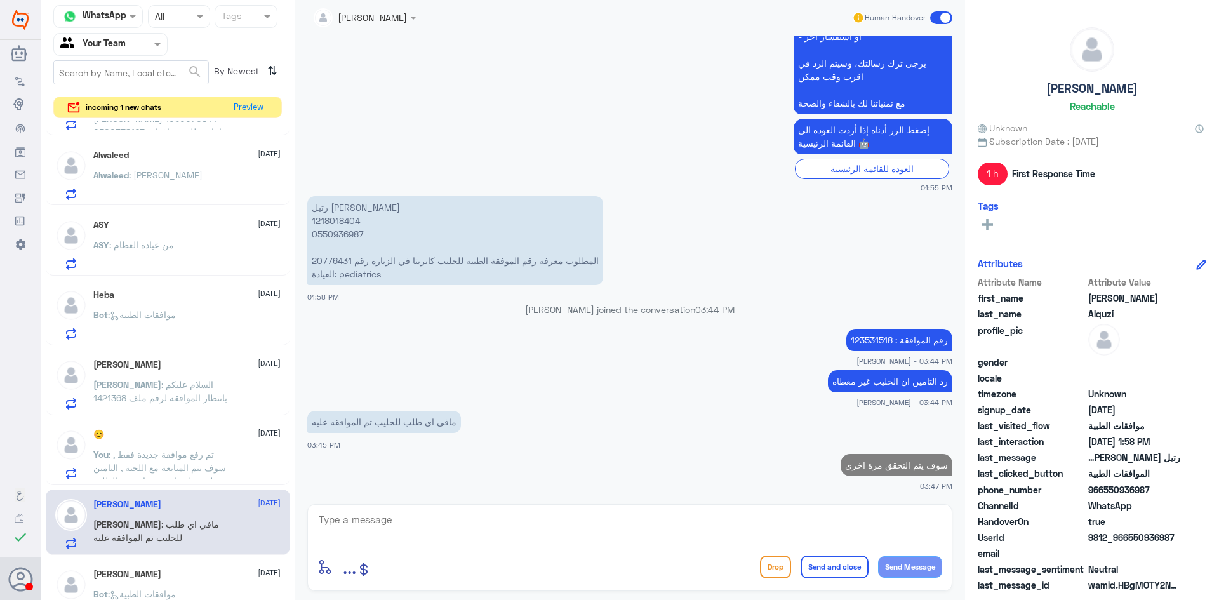
click at [343, 222] on p "رتيل [PERSON_NAME] 1218018404 0550936987 المطلوب معرفه رقم الموفقة الطبيه للحلي…" at bounding box center [455, 240] width 296 height 89
copy p "1218018404"
click at [547, 534] on textarea at bounding box center [629, 526] width 625 height 31
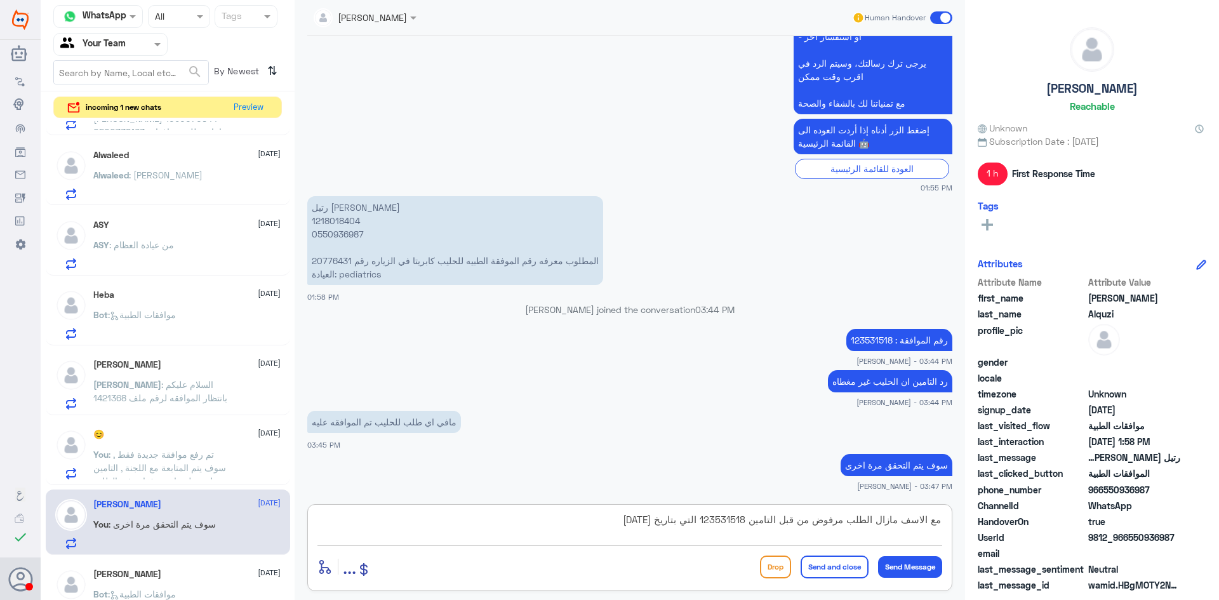
type textarea "مع الاسف مازال الطلب مرفوض من قبل التامين 123531518 التي بتاريخ [DATE]"
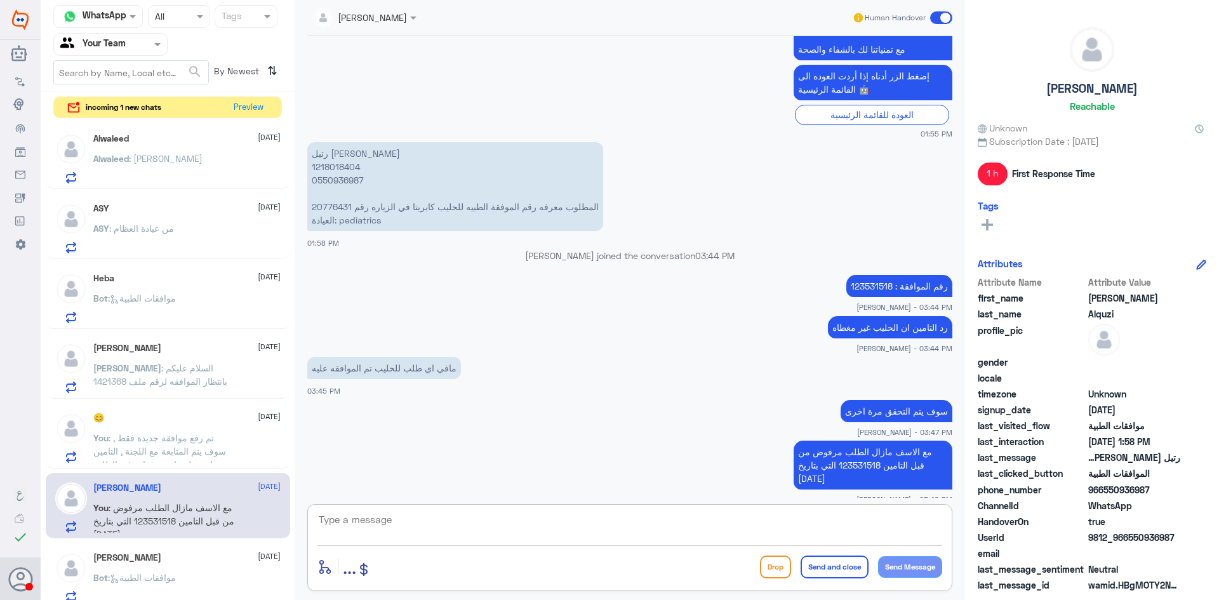
scroll to position [151, 0]
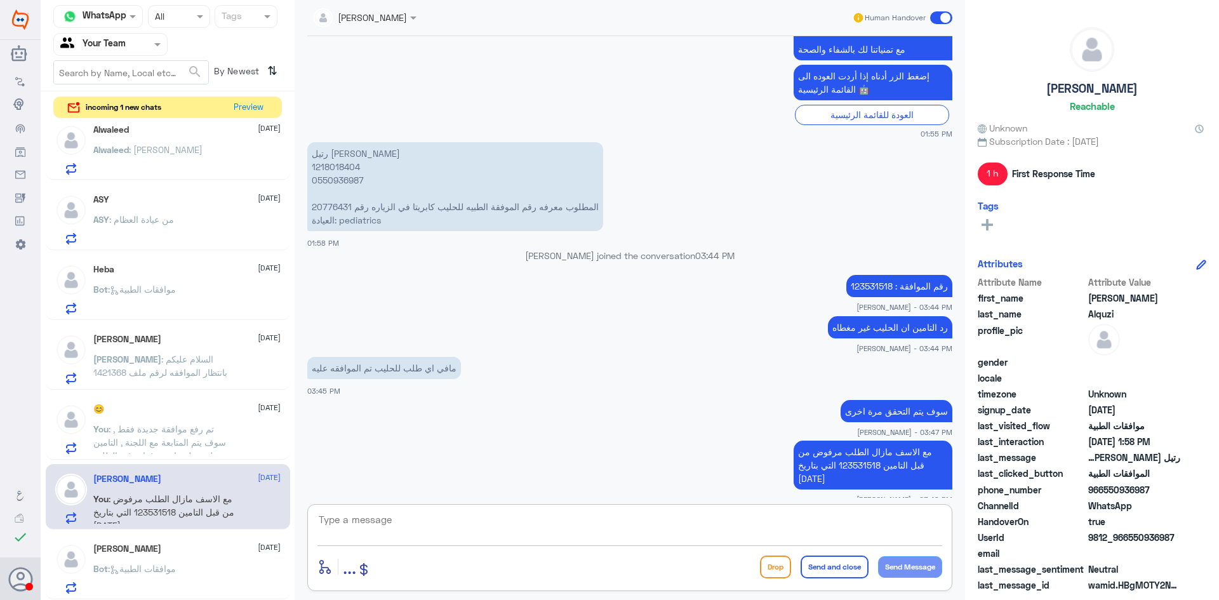
click at [167, 378] on p "[PERSON_NAME] : السلام عليكم بانتظار الموافقه لرقم ملف 1421368" at bounding box center [164, 368] width 143 height 32
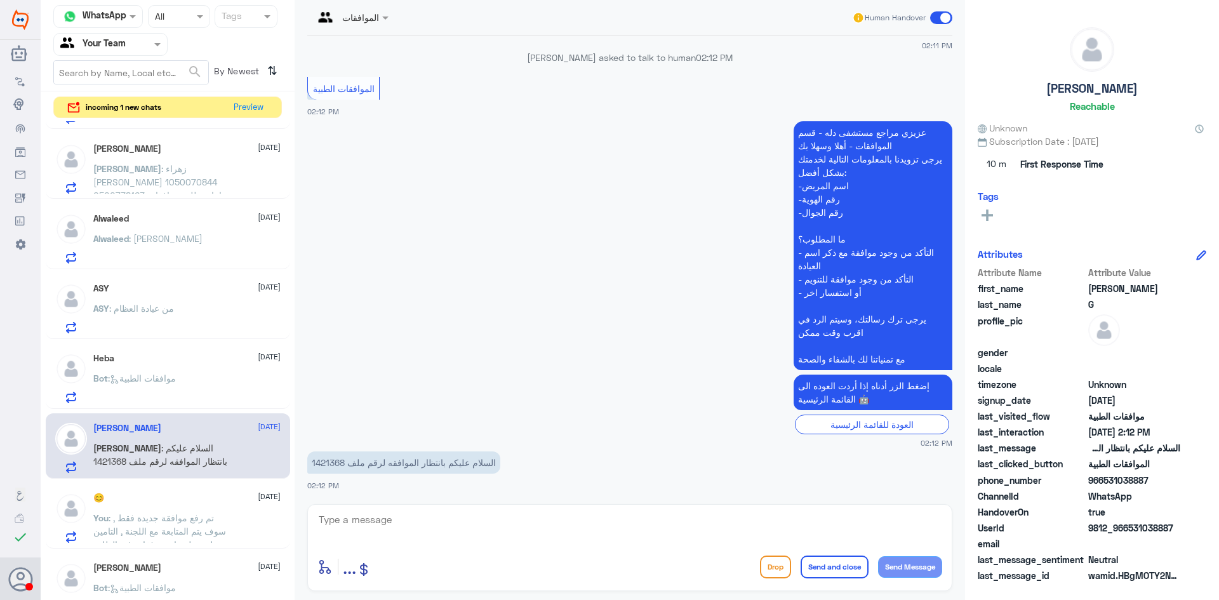
scroll to position [151, 0]
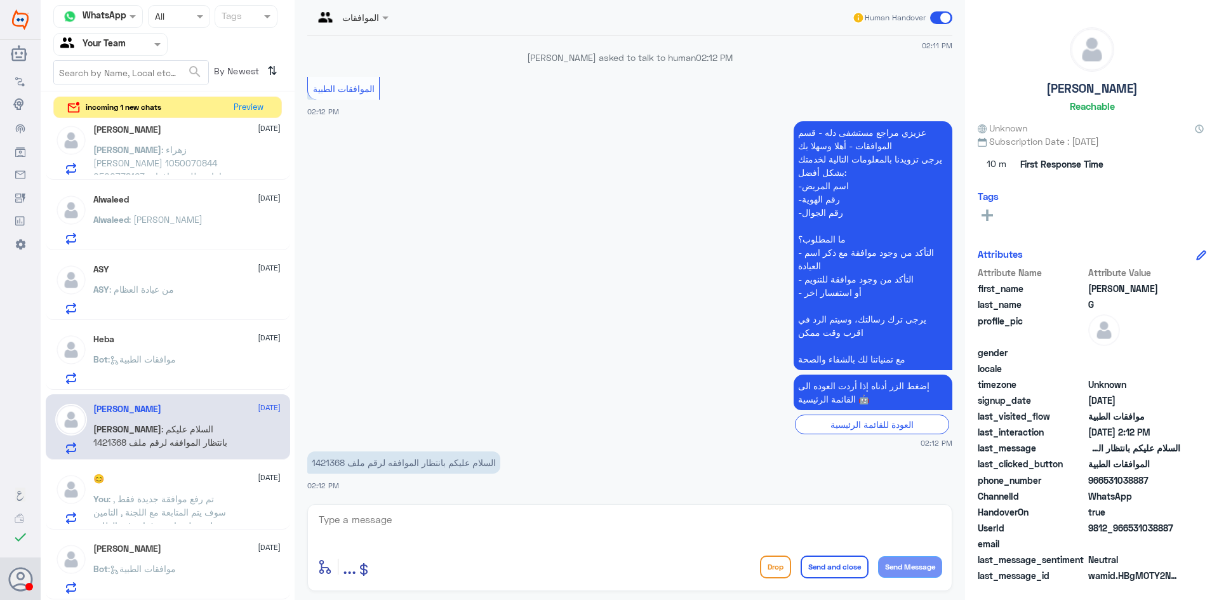
click at [63, 20] on input "text" at bounding box center [84, 16] width 48 height 15
